Goal: Information Seeking & Learning: Find specific fact

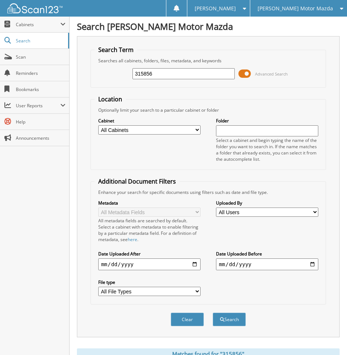
click at [192, 71] on input "315856" at bounding box center [184, 73] width 102 height 11
type input "a05275"
click at [213, 312] on button "Search" at bounding box center [229, 319] width 33 height 14
click at [297, 4] on div "[PERSON_NAME] Motor Mazda" at bounding box center [299, 8] width 90 height 17
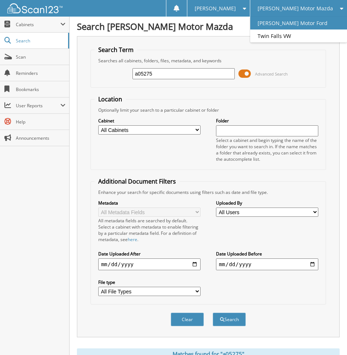
click at [299, 25] on link "[PERSON_NAME] Motor Ford" at bounding box center [298, 23] width 97 height 13
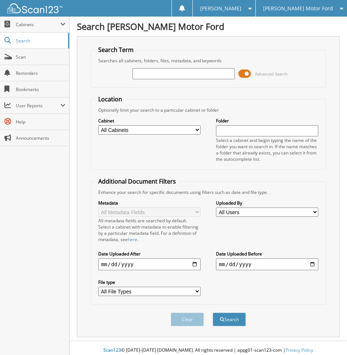
click at [190, 71] on input "text" at bounding box center [184, 73] width 102 height 11
type input "a05275"
click at [213, 312] on button "Search" at bounding box center [229, 319] width 33 height 14
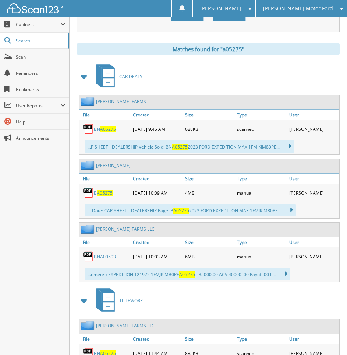
scroll to position [344, 0]
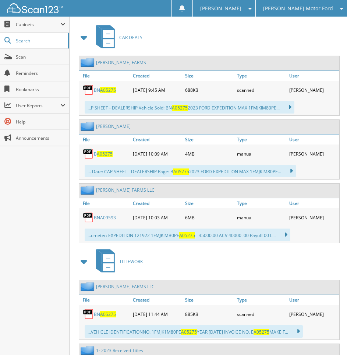
click at [101, 157] on span "A05275" at bounding box center [105, 154] width 16 height 6
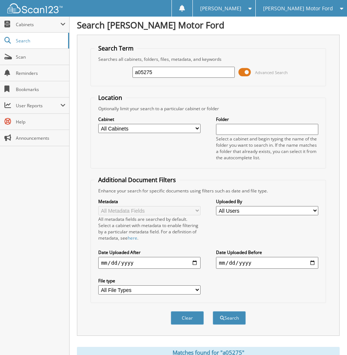
scroll to position [0, 0]
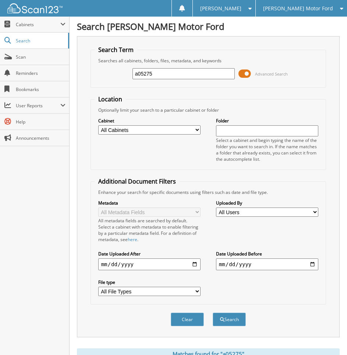
click at [290, 15] on div "[PERSON_NAME] Motor Ford" at bounding box center [302, 8] width 84 height 17
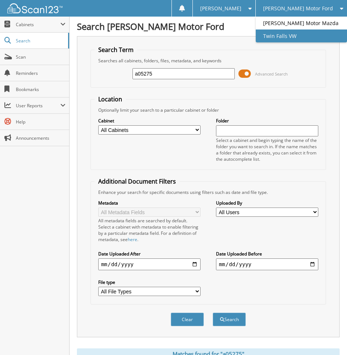
click at [296, 32] on link "Twin Falls VW" at bounding box center [301, 35] width 91 height 13
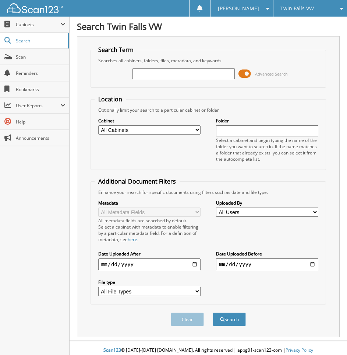
click at [166, 74] on input "text" at bounding box center [184, 73] width 102 height 11
type input "a46306"
click at [213, 312] on button "Search" at bounding box center [229, 319] width 33 height 14
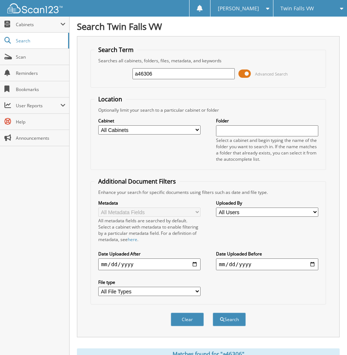
click at [184, 70] on input "a46306" at bounding box center [184, 73] width 102 height 11
click at [213, 312] on button "Search" at bounding box center [229, 319] width 33 height 14
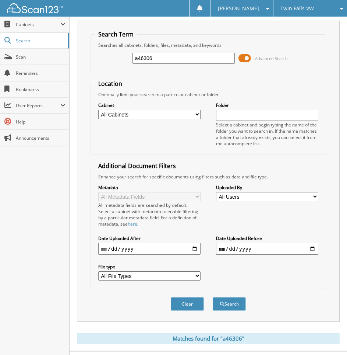
scroll to position [31, 0]
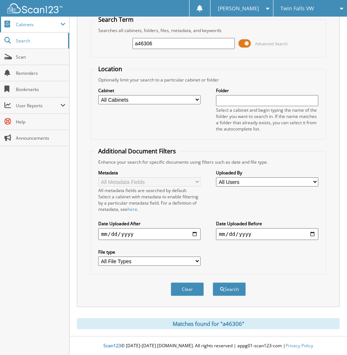
click at [38, 24] on span "Cabinets" at bounding box center [38, 24] width 45 height 6
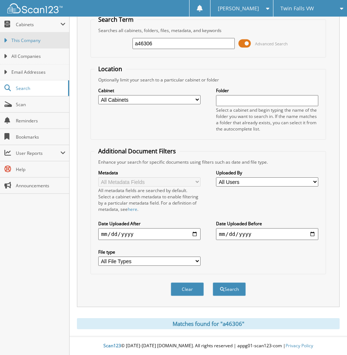
click at [34, 38] on span "This Company" at bounding box center [38, 40] width 54 height 7
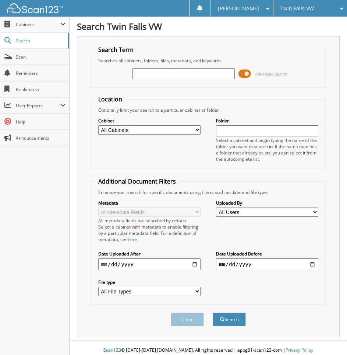
drag, startPoint x: 216, startPoint y: 71, endPoint x: 207, endPoint y: 67, distance: 9.7
click at [214, 71] on input "text" at bounding box center [184, 73] width 102 height 11
type input "a46306"
click at [213, 312] on button "Search" at bounding box center [229, 319] width 33 height 14
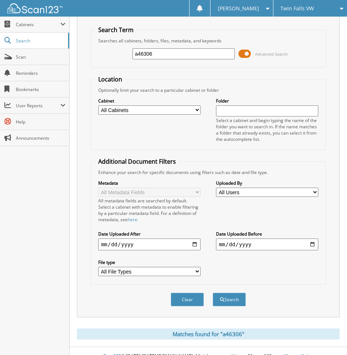
scroll to position [31, 0]
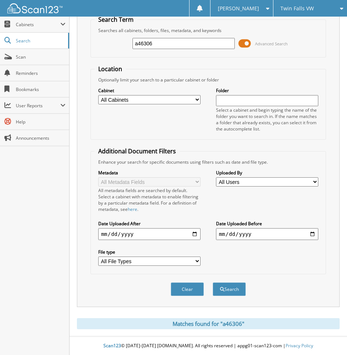
click at [316, 6] on div "Twin Falls VW" at bounding box center [310, 8] width 66 height 17
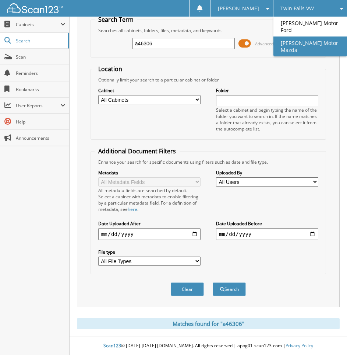
click at [305, 36] on link "[PERSON_NAME] Motor Mazda" at bounding box center [311, 46] width 74 height 20
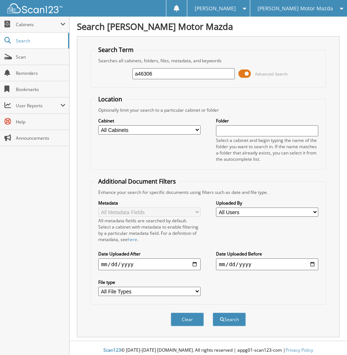
type input "a46306"
click at [213, 312] on button "Search" at bounding box center [229, 319] width 33 height 14
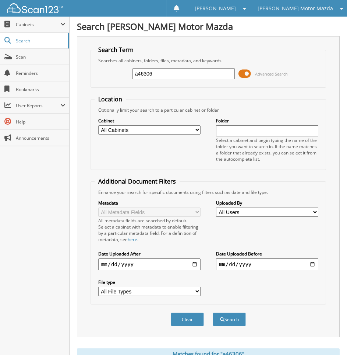
click at [296, 2] on div "[PERSON_NAME] Motor Mazda" at bounding box center [299, 8] width 90 height 17
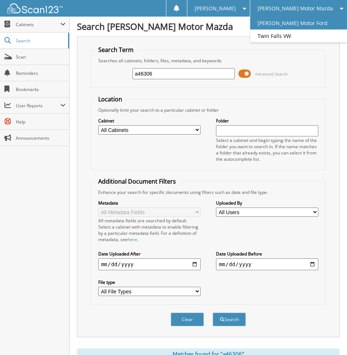
click at [296, 26] on link "[PERSON_NAME] Motor Ford" at bounding box center [298, 23] width 97 height 13
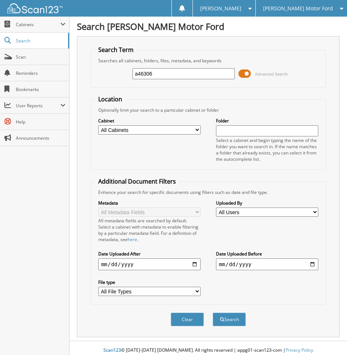
type input "a46306"
click at [213, 312] on button "Search" at bounding box center [229, 319] width 33 height 14
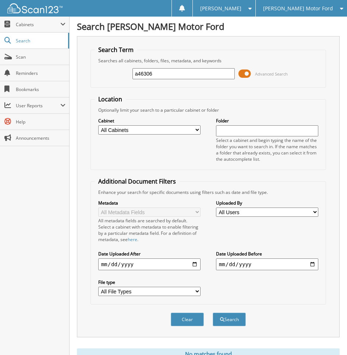
click at [169, 71] on input "a46306" at bounding box center [184, 73] width 102 height 11
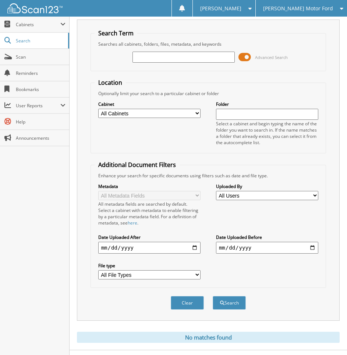
scroll to position [31, 0]
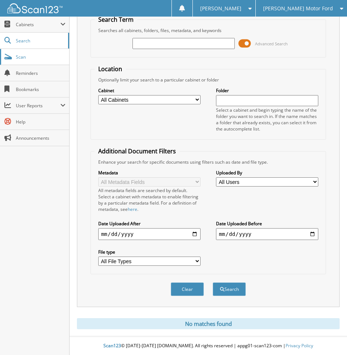
click at [17, 58] on span "Scan" at bounding box center [41, 57] width 50 height 6
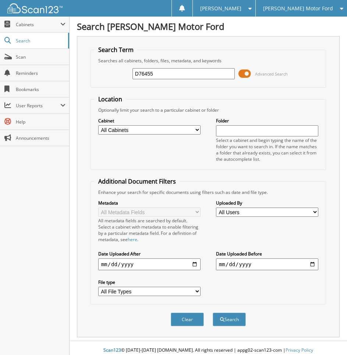
type input "D76455"
click at [213, 312] on button "Search" at bounding box center [229, 319] width 33 height 14
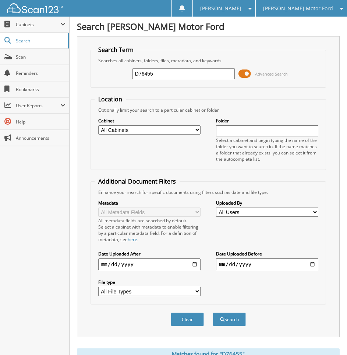
scroll to position [295, 0]
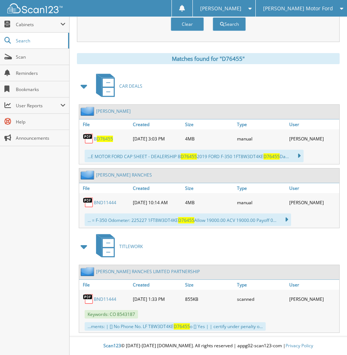
click at [108, 201] on link "BND11444" at bounding box center [105, 202] width 22 height 6
click at [34, 57] on span "Scan" at bounding box center [41, 57] width 50 height 6
